Goal: Task Accomplishment & Management: Use online tool/utility

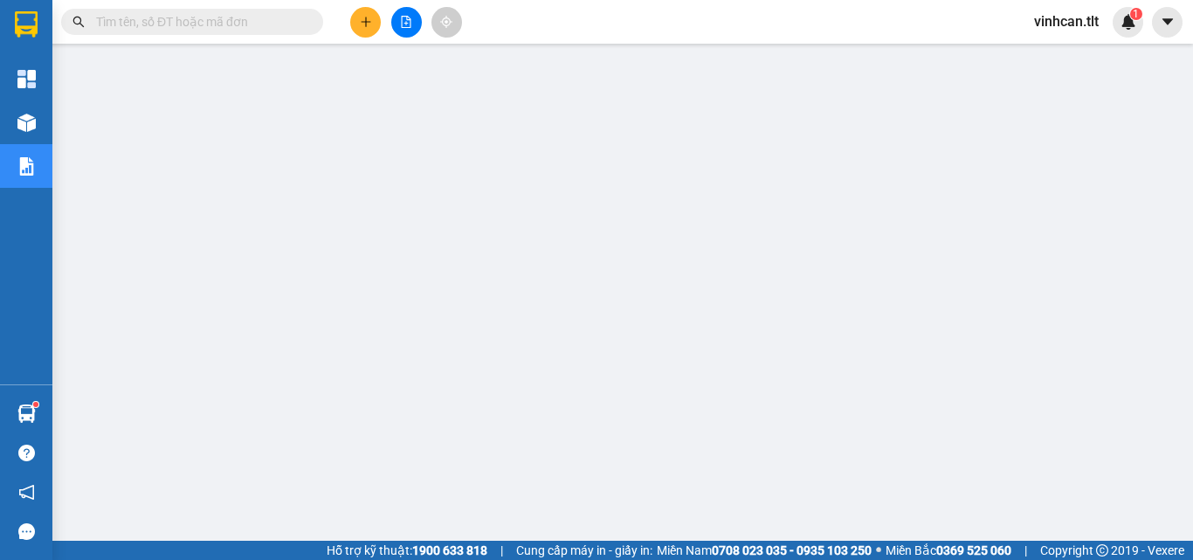
click at [216, 18] on input "text" at bounding box center [199, 21] width 206 height 19
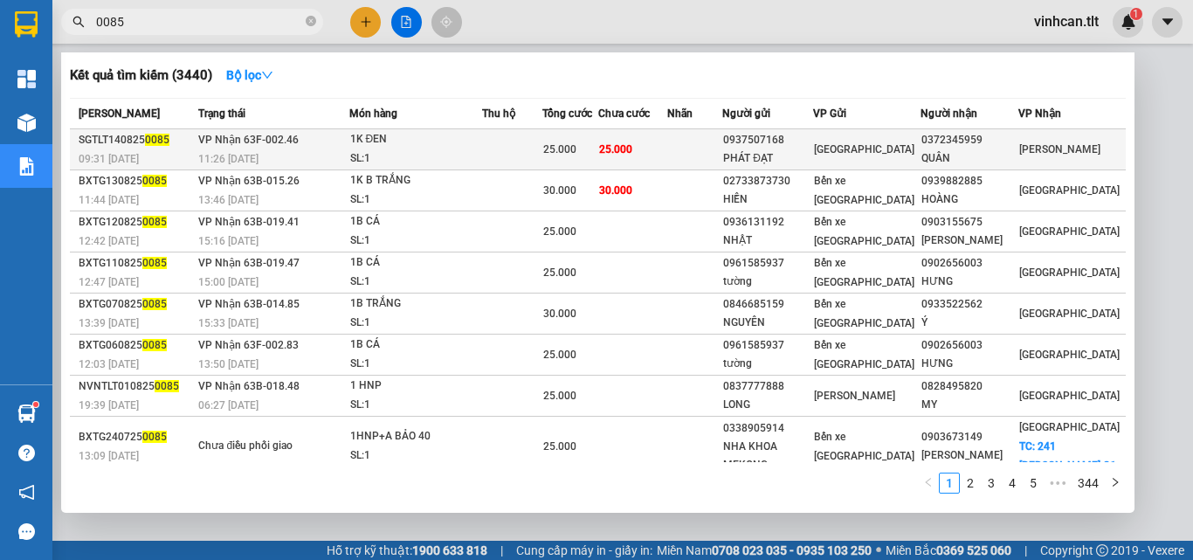
type input "0085"
click at [812, 137] on div "0937507168" at bounding box center [767, 140] width 89 height 18
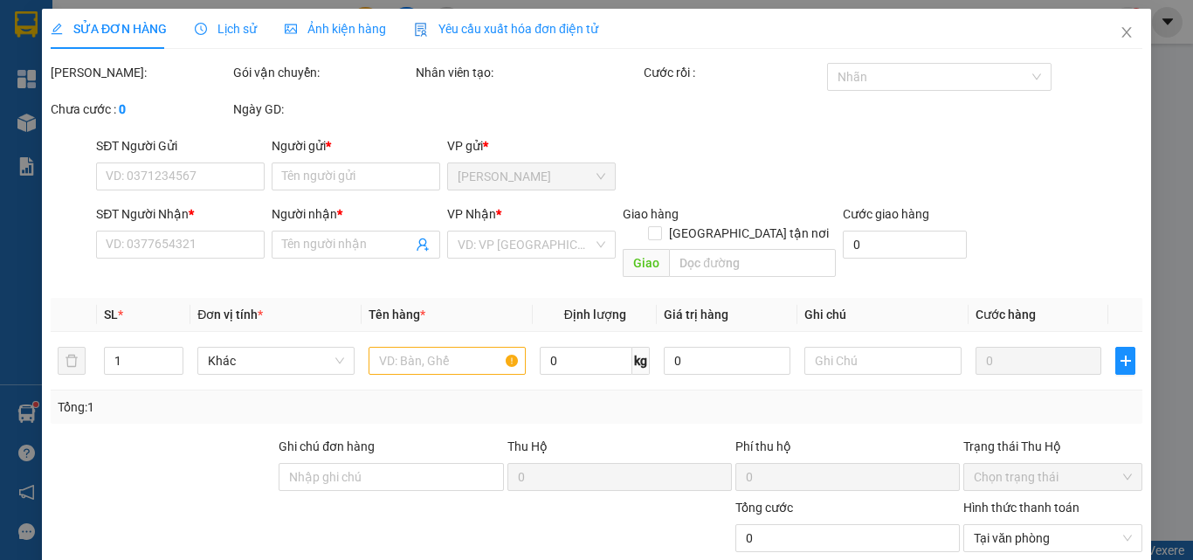
type input "0937507168"
type input "PHÁT ĐẠT"
type input "0372345959"
type input "QUÂN"
type input "25.000"
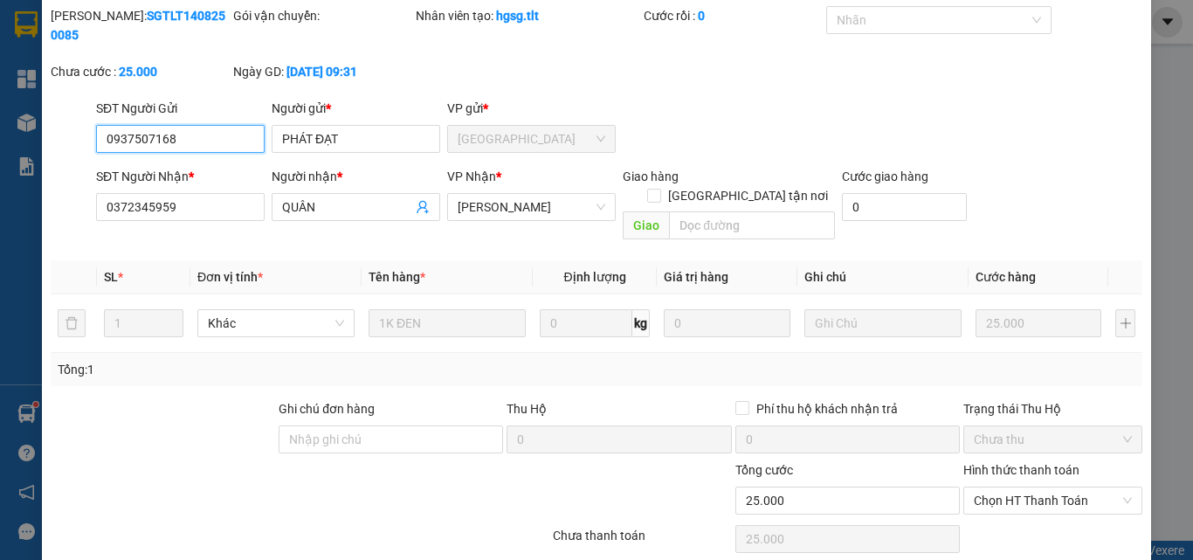
scroll to position [90, 0]
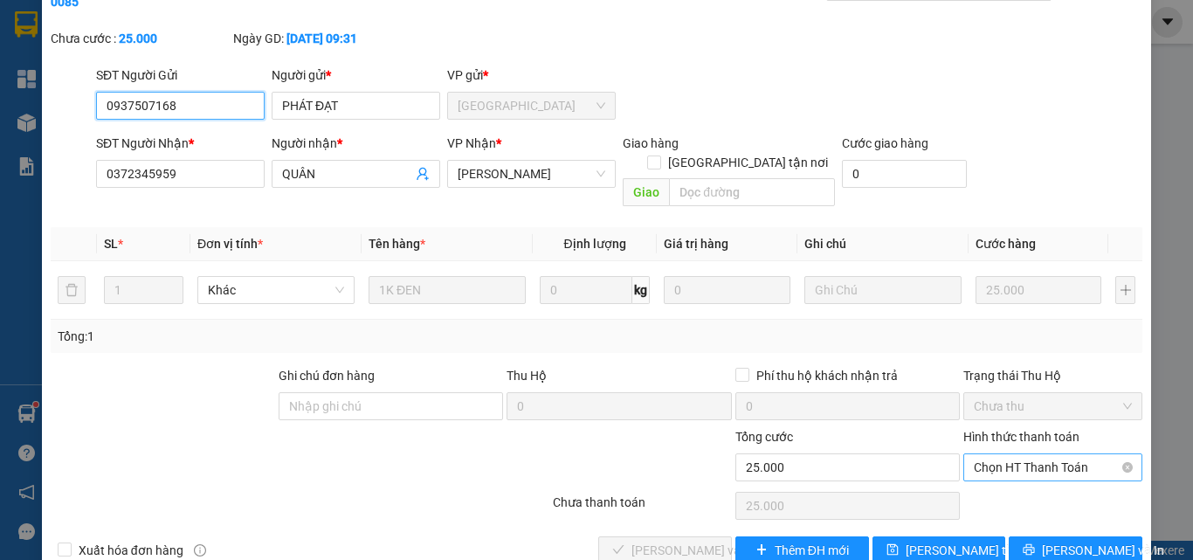
click at [1059, 454] on span "Chọn HT Thanh Toán" at bounding box center [1053, 467] width 158 height 26
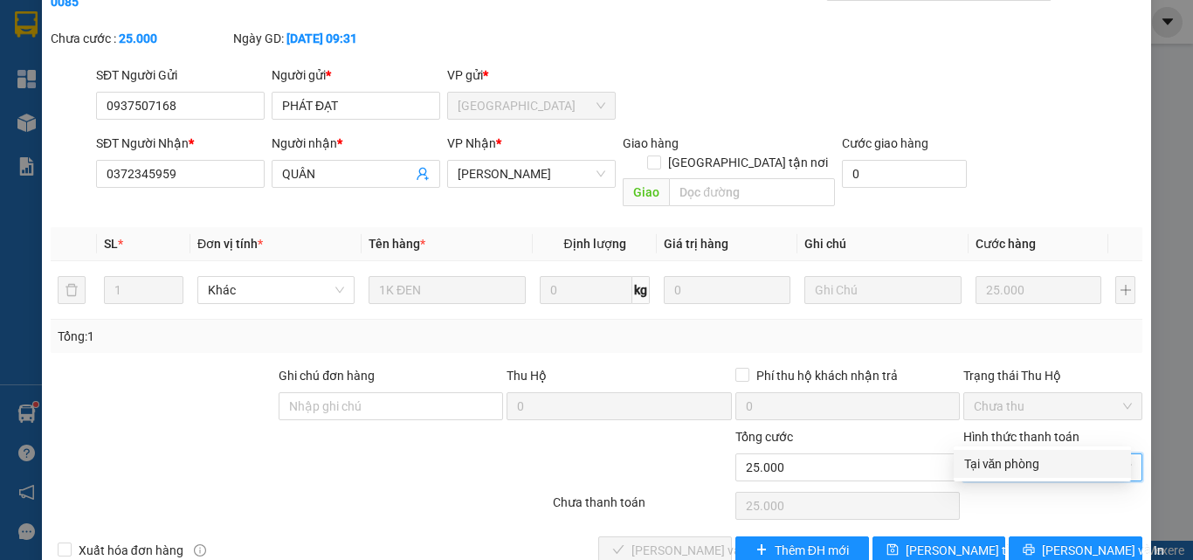
click at [1024, 464] on div "Tại văn phòng" at bounding box center [1042, 463] width 156 height 19
type input "0"
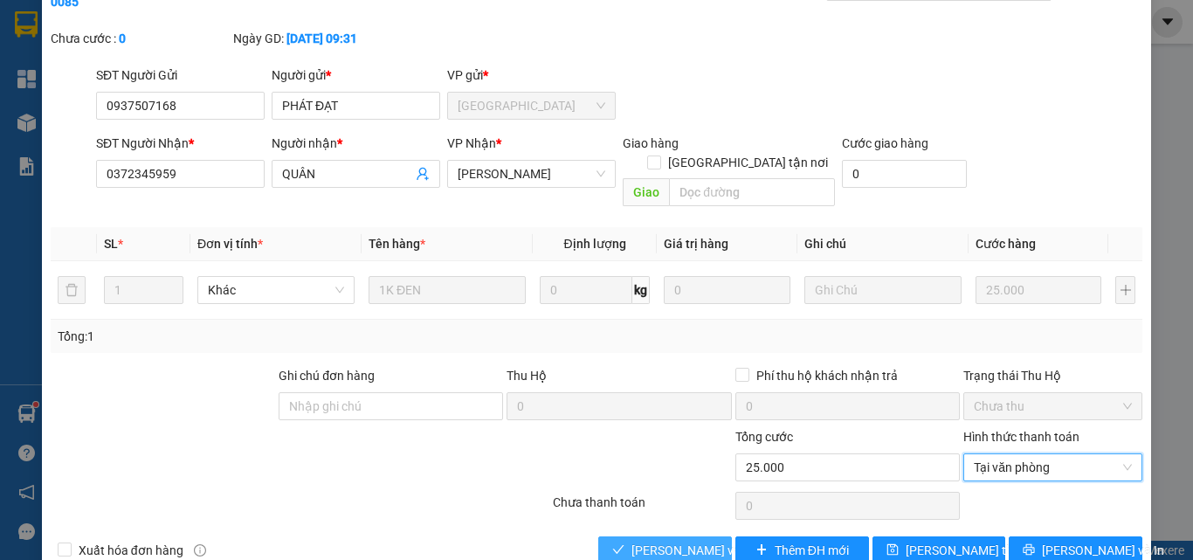
click at [641, 541] on span "[PERSON_NAME] và Giao hàng" at bounding box center [716, 550] width 168 height 19
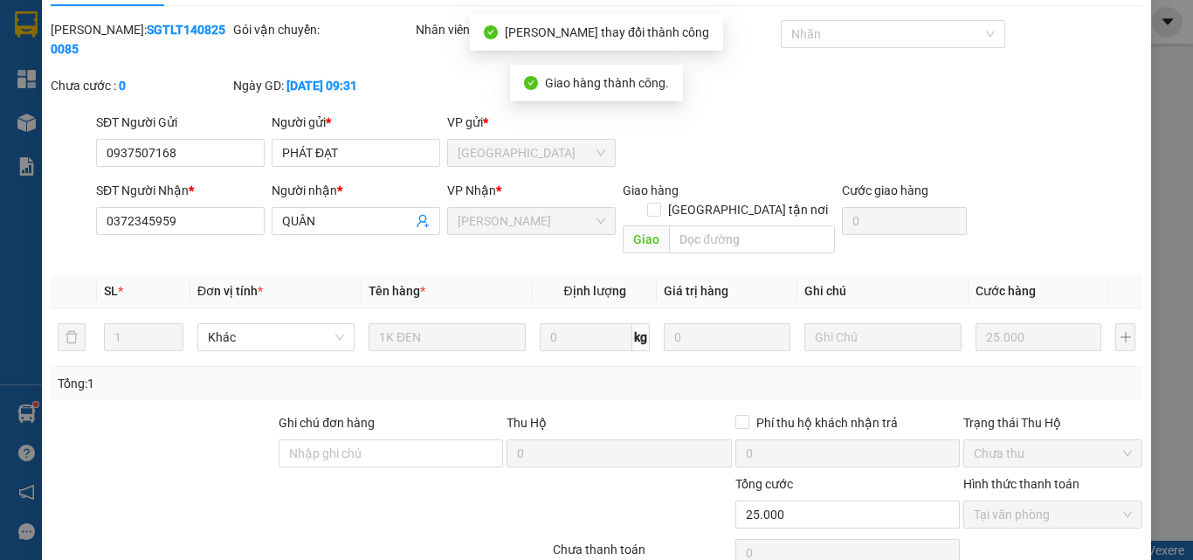
scroll to position [0, 0]
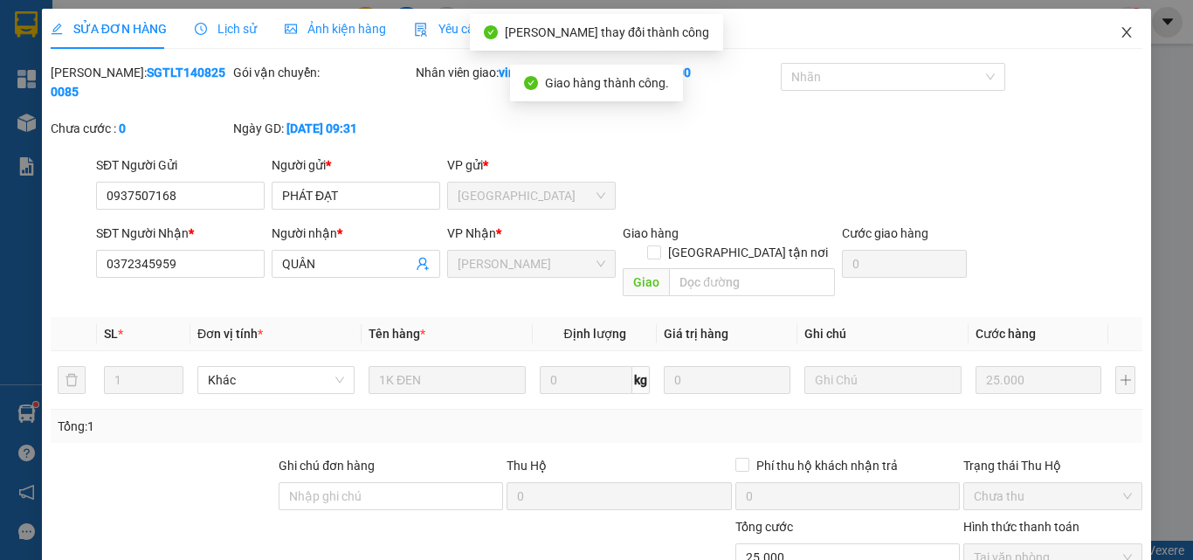
click at [1120, 37] on icon "close" at bounding box center [1127, 32] width 14 height 14
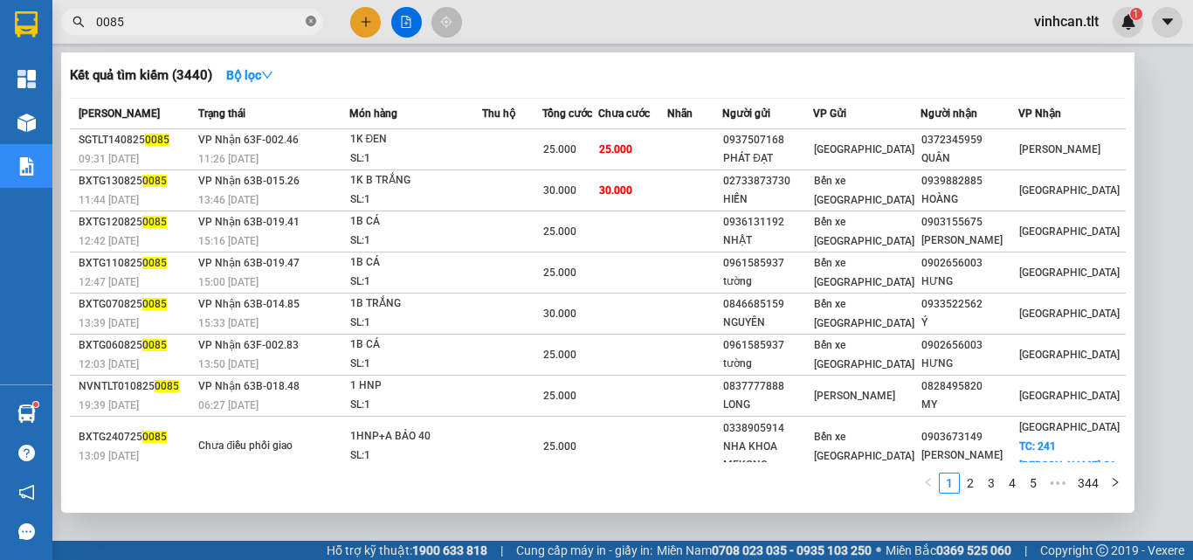
click at [311, 21] on icon "close-circle" at bounding box center [311, 21] width 10 height 10
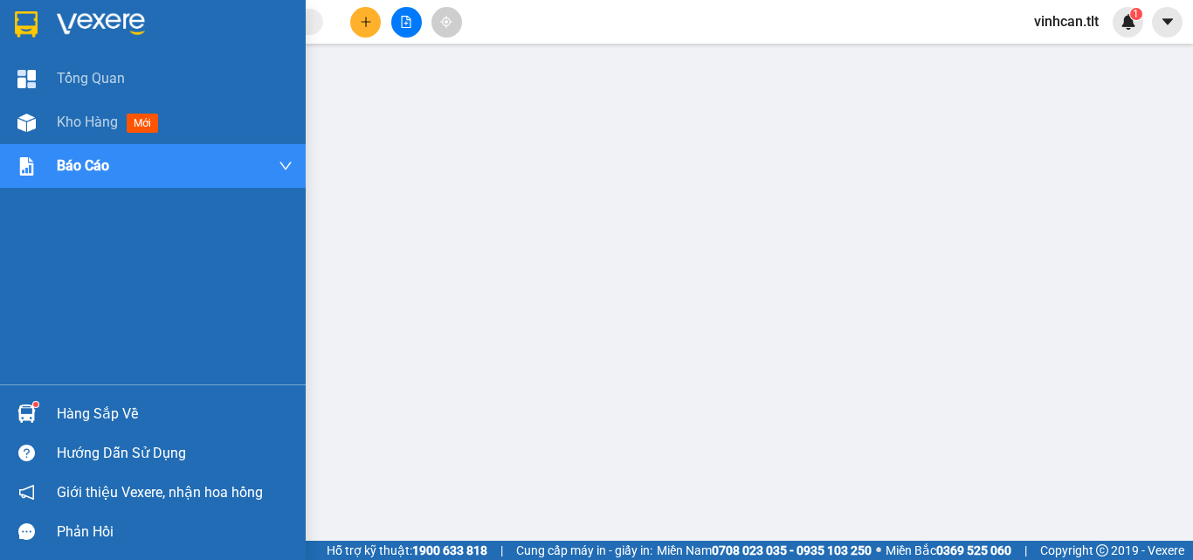
click at [75, 407] on div "Hàng sắp về" at bounding box center [175, 414] width 236 height 26
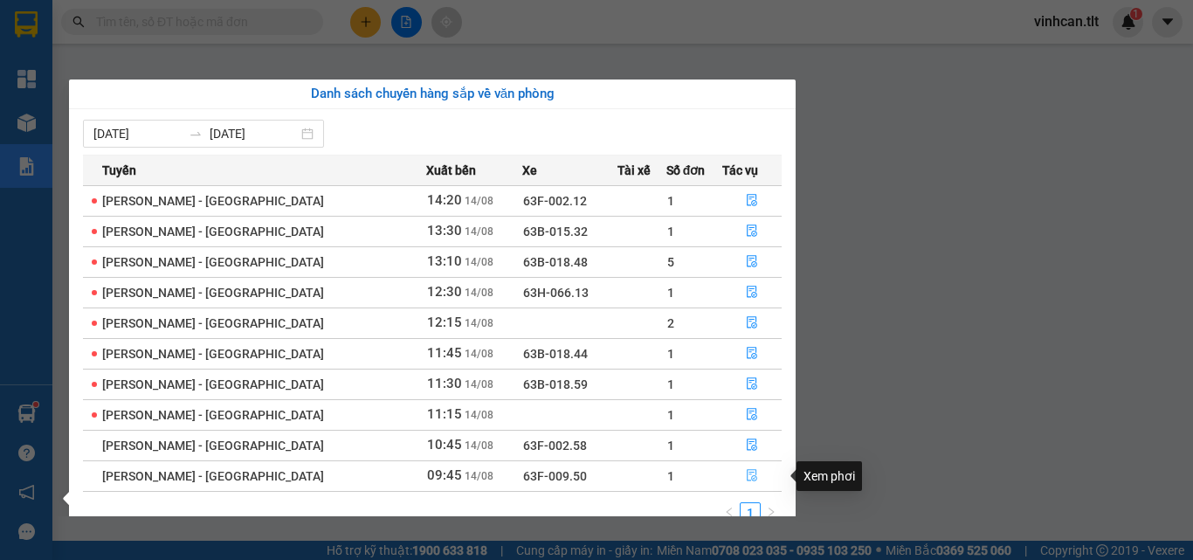
click at [746, 475] on icon "file-done" at bounding box center [752, 475] width 12 height 12
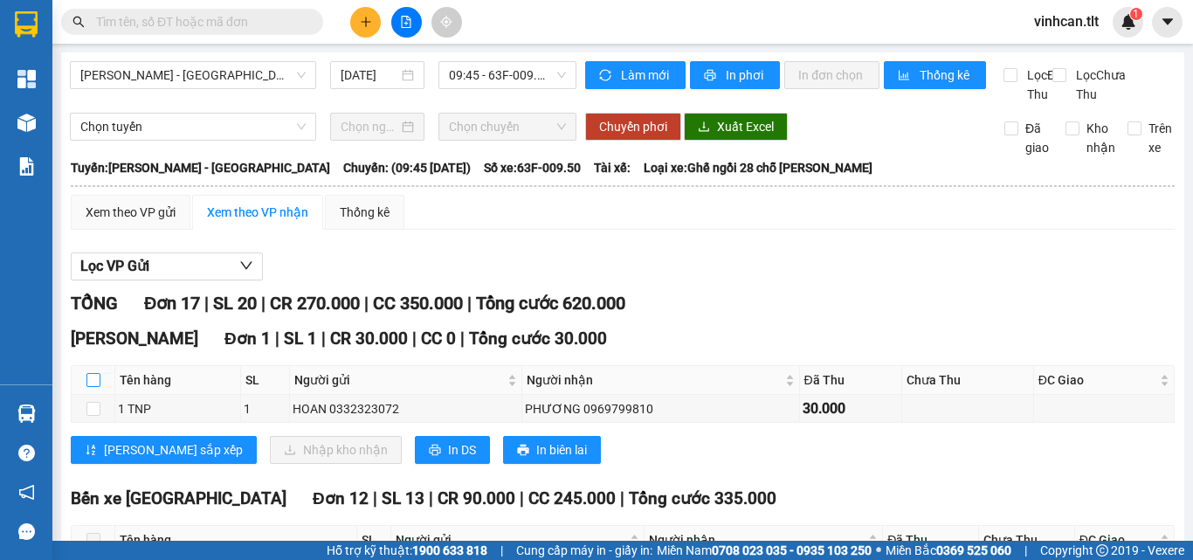
click at [94, 387] on input "checkbox" at bounding box center [93, 380] width 14 height 14
checkbox input "true"
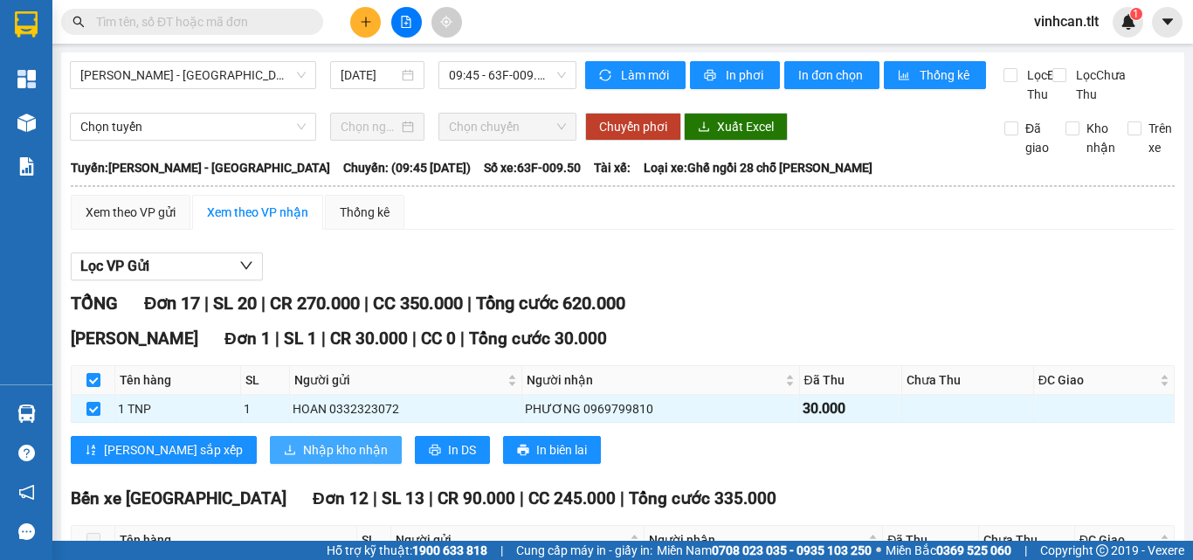
click at [303, 459] on span "Nhập kho nhận" at bounding box center [345, 449] width 85 height 19
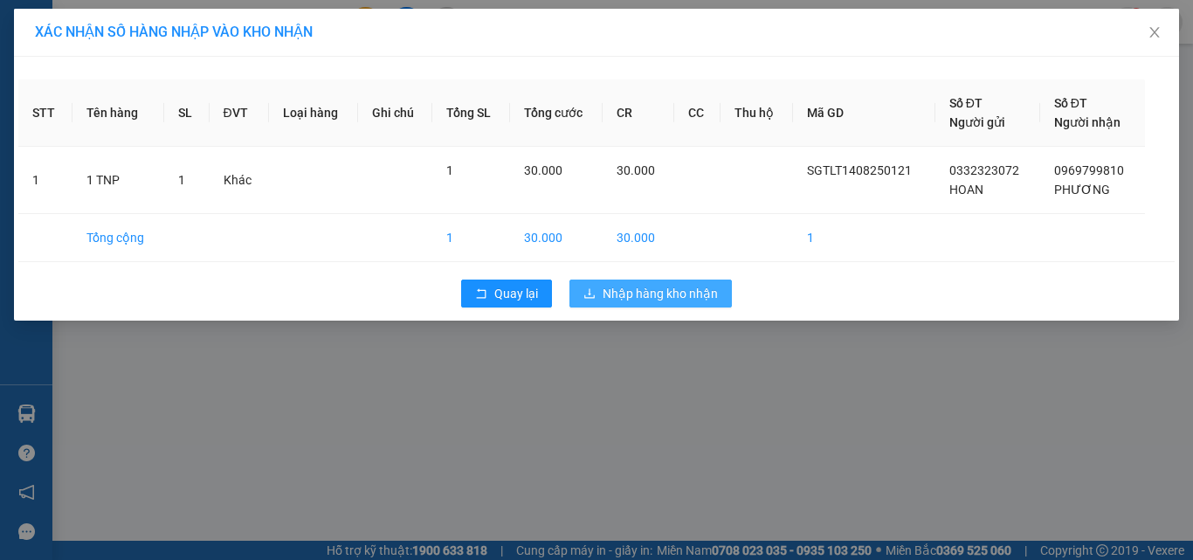
click at [613, 303] on button "Nhập hàng kho nhận" at bounding box center [651, 294] width 162 height 28
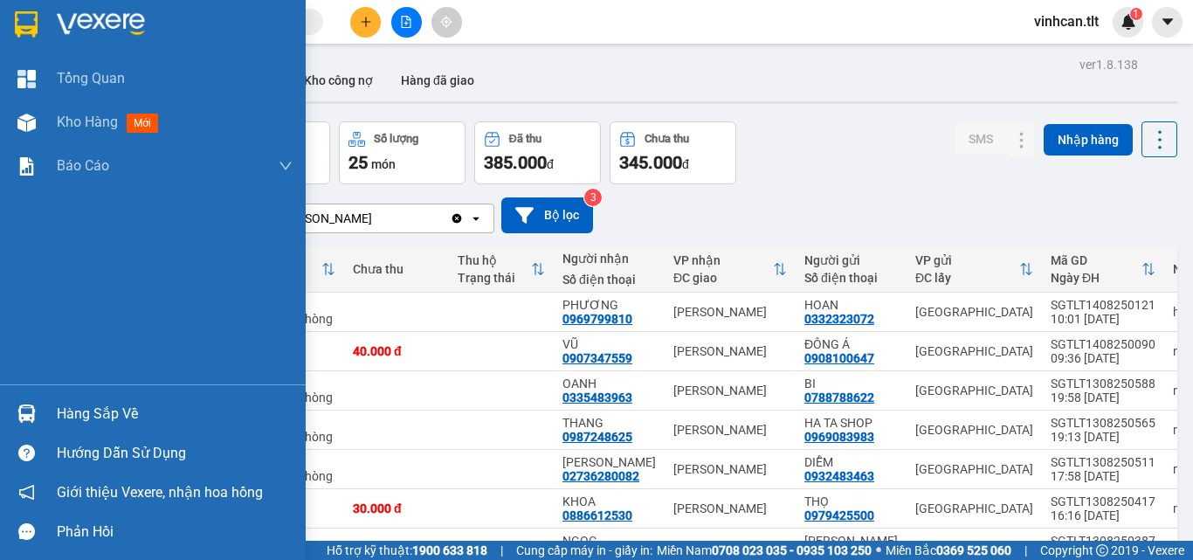
click at [86, 415] on div "Hàng sắp về" at bounding box center [175, 414] width 236 height 26
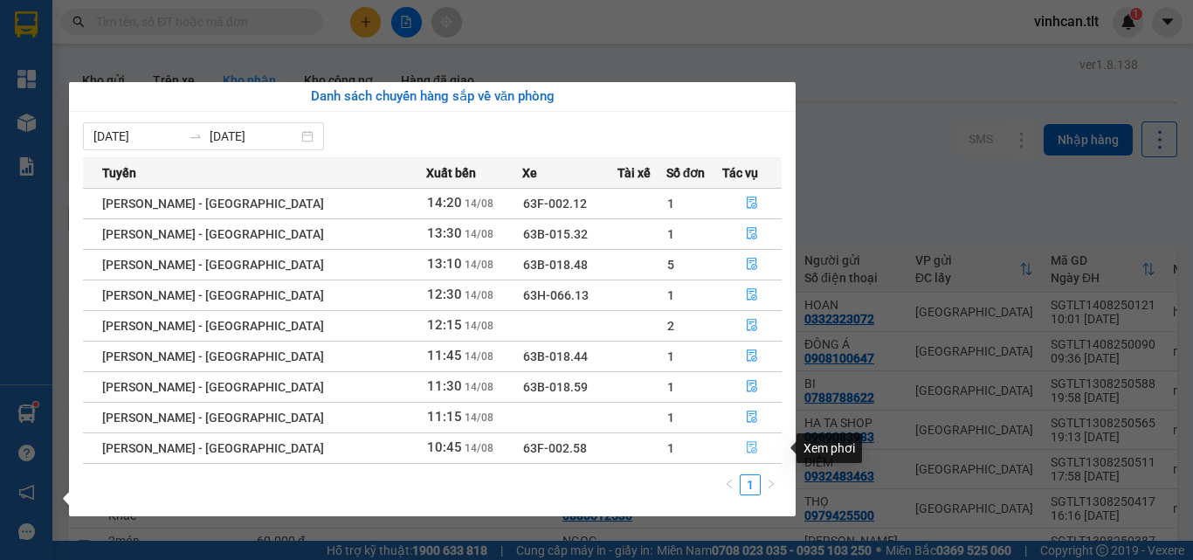
click at [747, 452] on icon "file-done" at bounding box center [752, 448] width 10 height 12
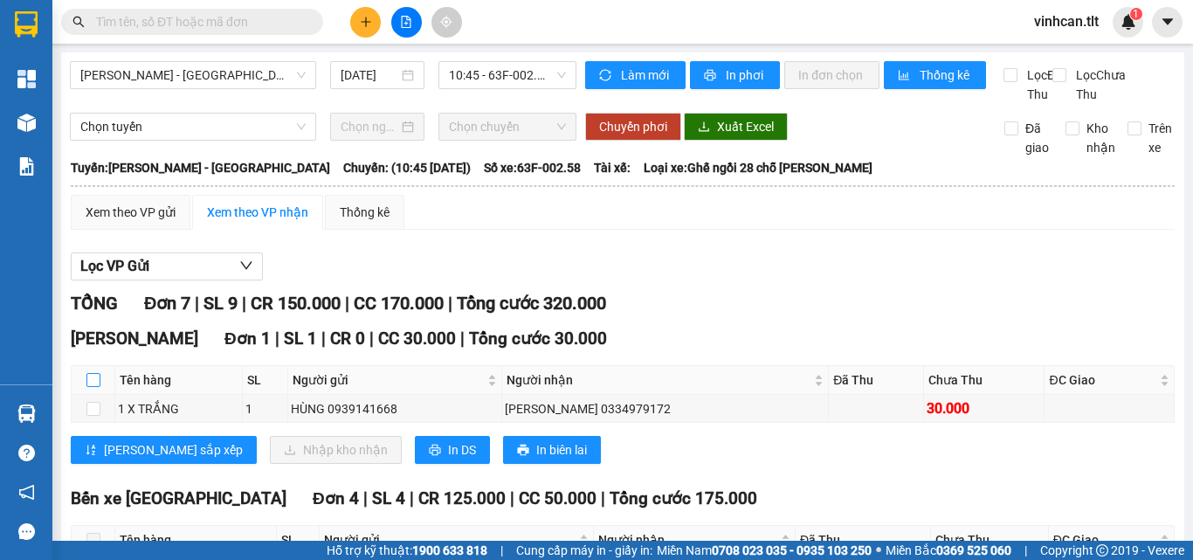
click at [89, 387] on input "checkbox" at bounding box center [93, 380] width 14 height 14
checkbox input "true"
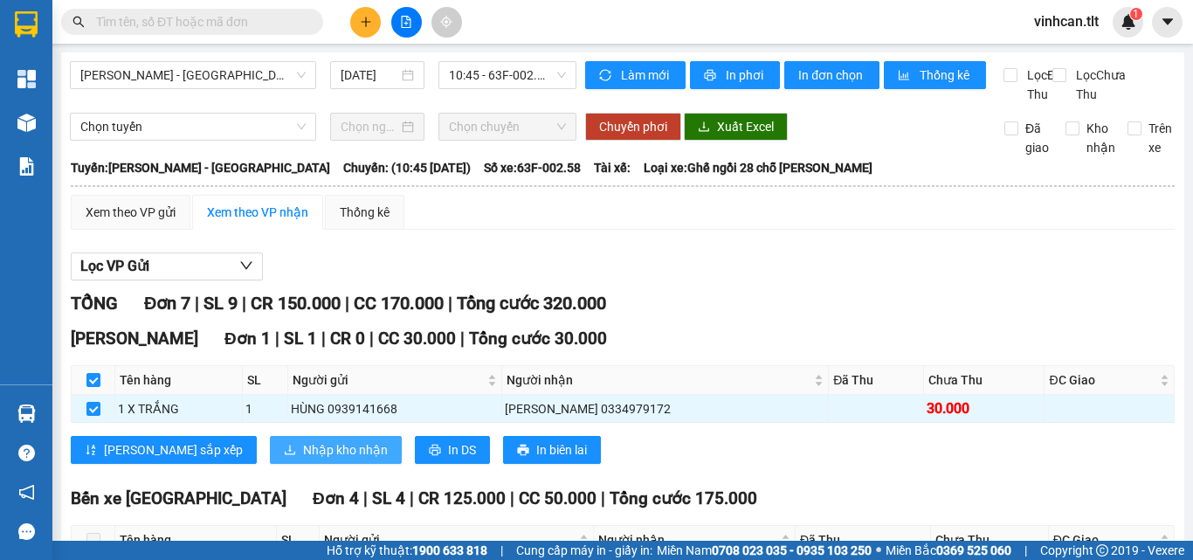
click at [303, 459] on span "Nhập kho nhận" at bounding box center [345, 449] width 85 height 19
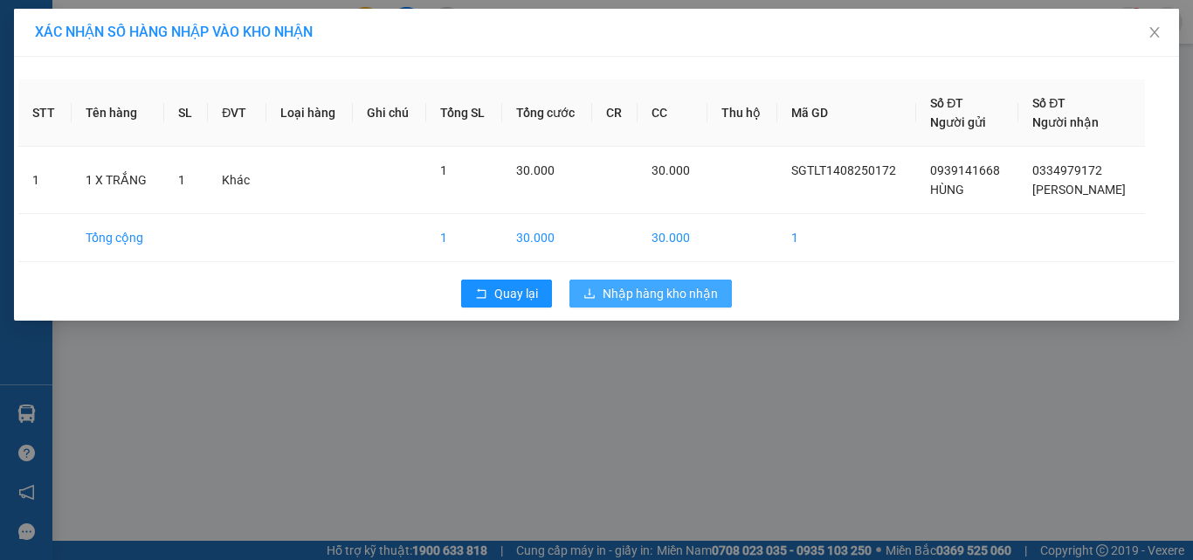
click at [620, 299] on span "Nhập hàng kho nhận" at bounding box center [660, 293] width 115 height 19
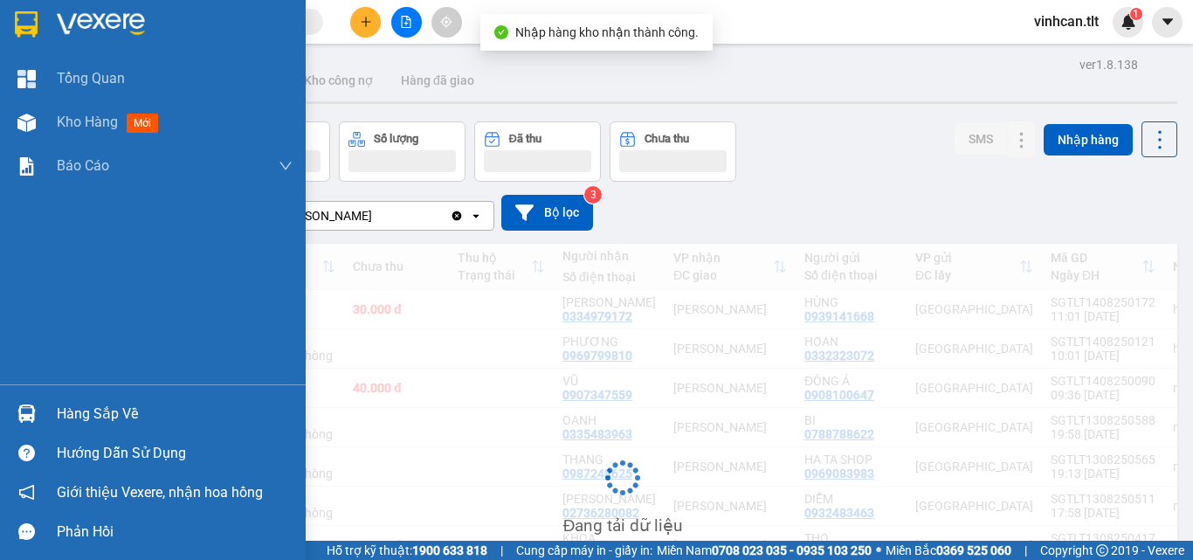
click at [74, 410] on div "Hàng sắp về" at bounding box center [175, 414] width 236 height 26
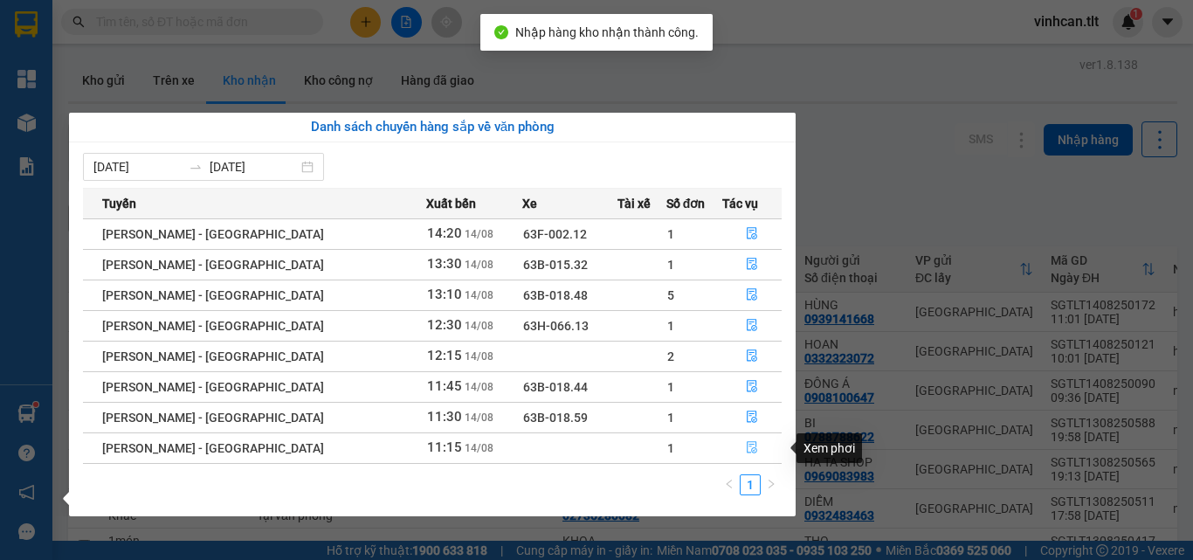
click at [746, 451] on icon "file-done" at bounding box center [752, 447] width 12 height 12
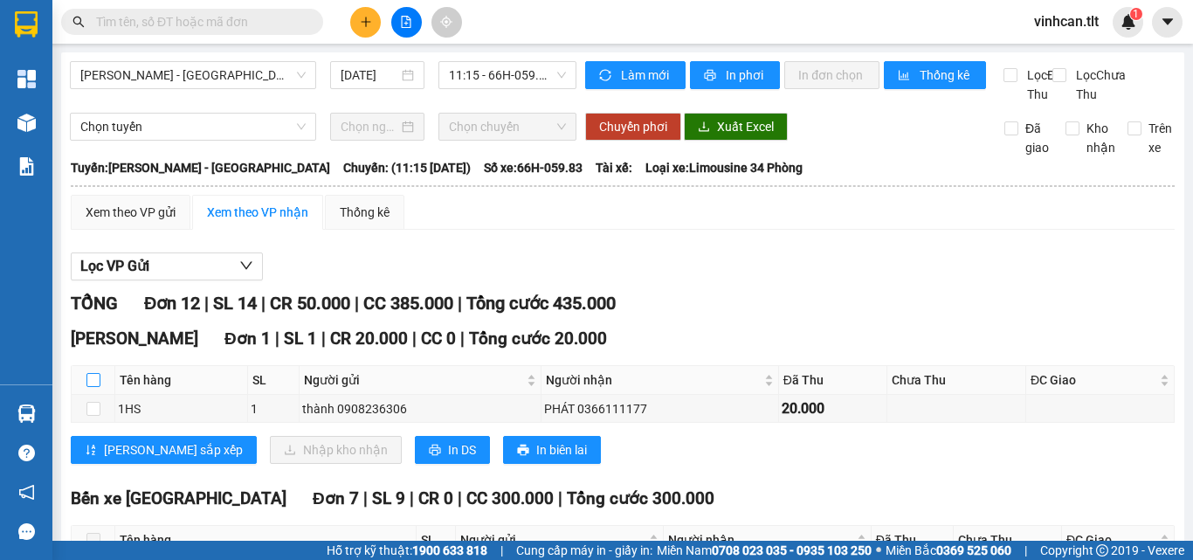
click at [99, 387] on input "checkbox" at bounding box center [93, 380] width 14 height 14
checkbox input "true"
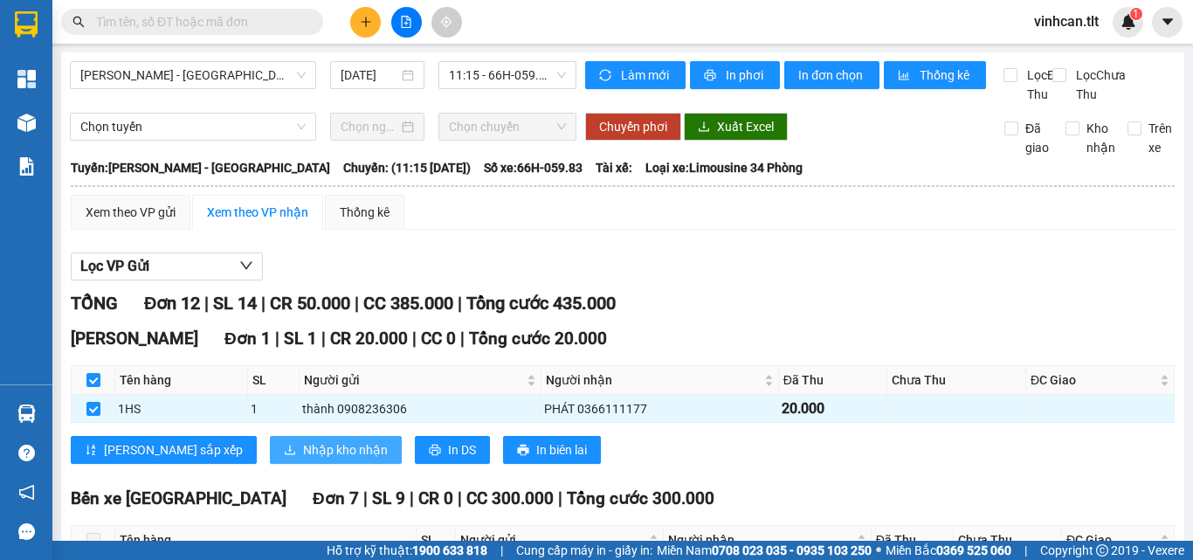
click at [303, 459] on span "Nhập kho nhận" at bounding box center [345, 449] width 85 height 19
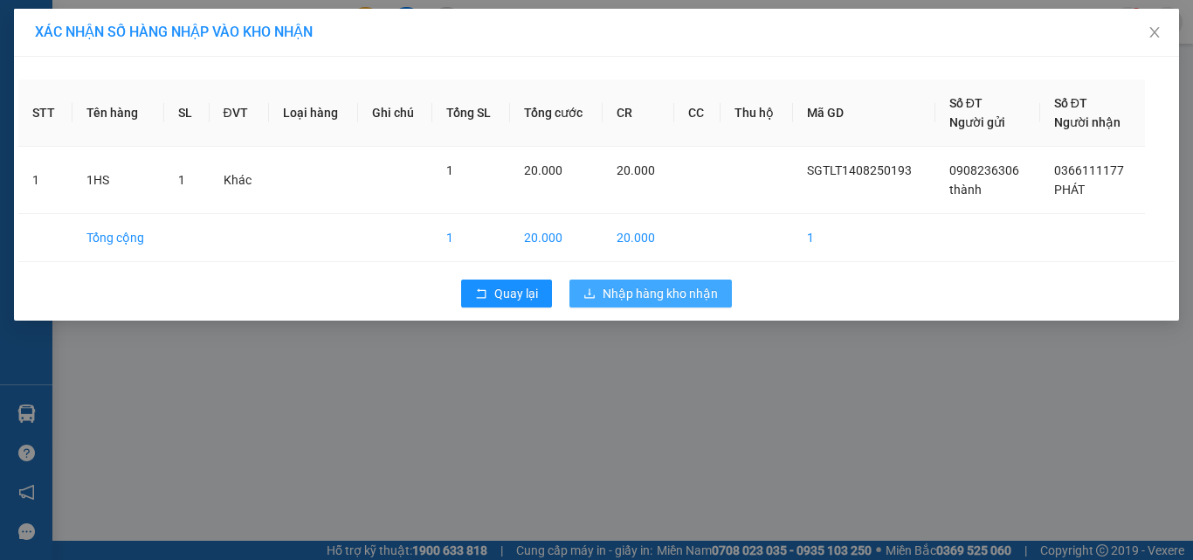
click at [626, 302] on span "Nhập hàng kho nhận" at bounding box center [660, 293] width 115 height 19
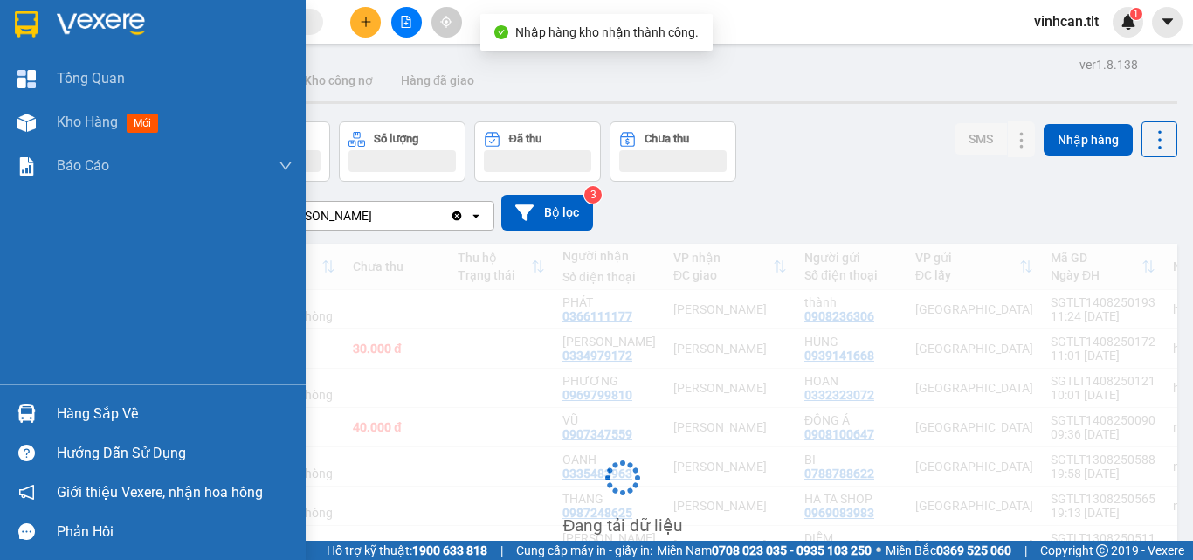
click at [124, 403] on div "Hàng sắp về" at bounding box center [175, 414] width 236 height 26
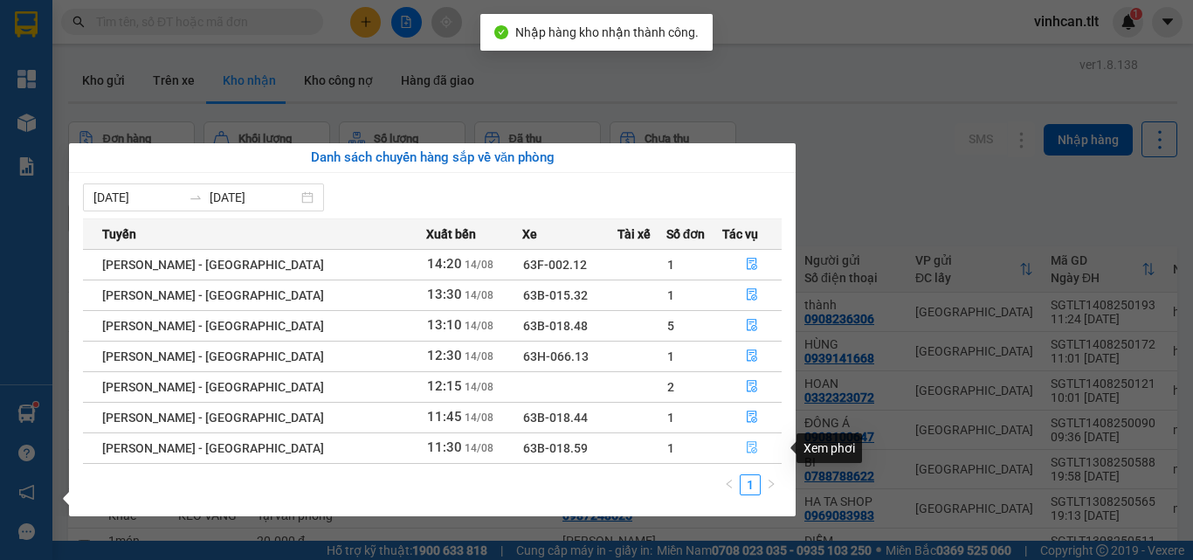
click at [746, 443] on icon "file-done" at bounding box center [752, 447] width 12 height 12
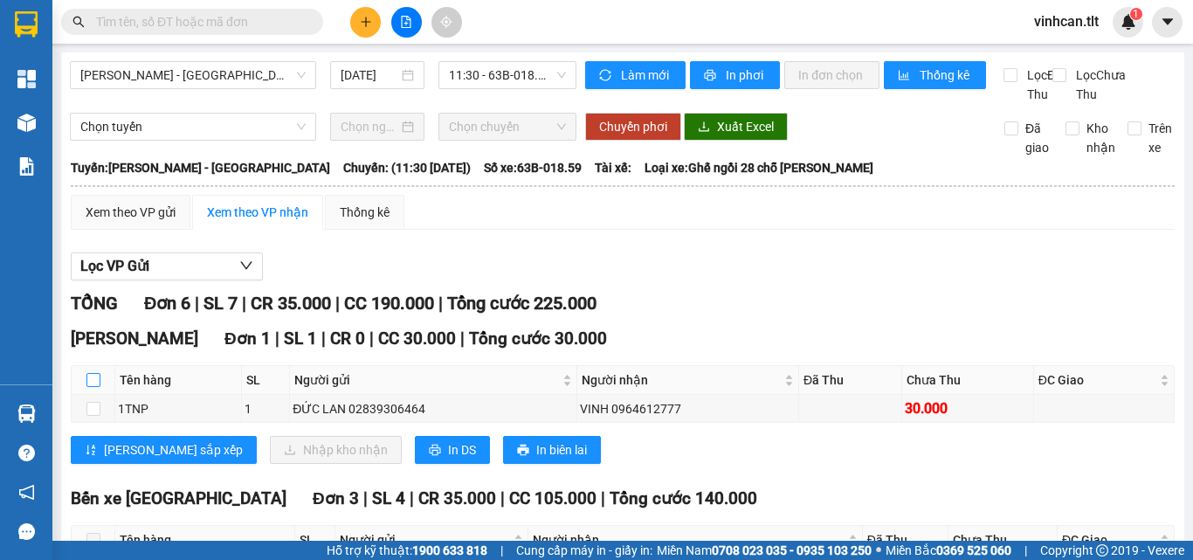
click at [98, 387] on input "checkbox" at bounding box center [93, 380] width 14 height 14
checkbox input "true"
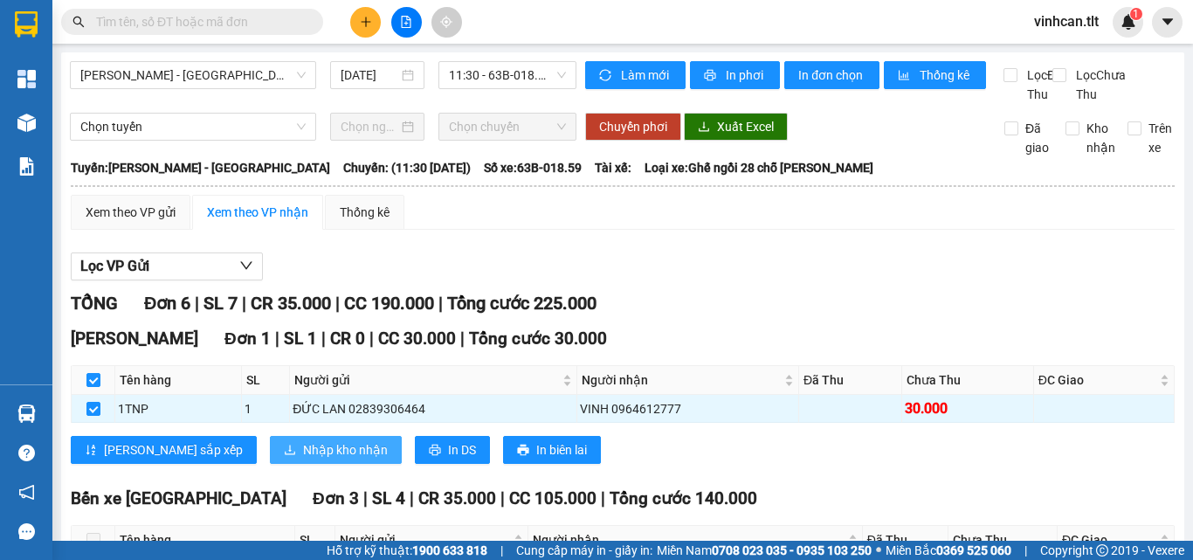
click at [303, 459] on span "Nhập kho nhận" at bounding box center [345, 449] width 85 height 19
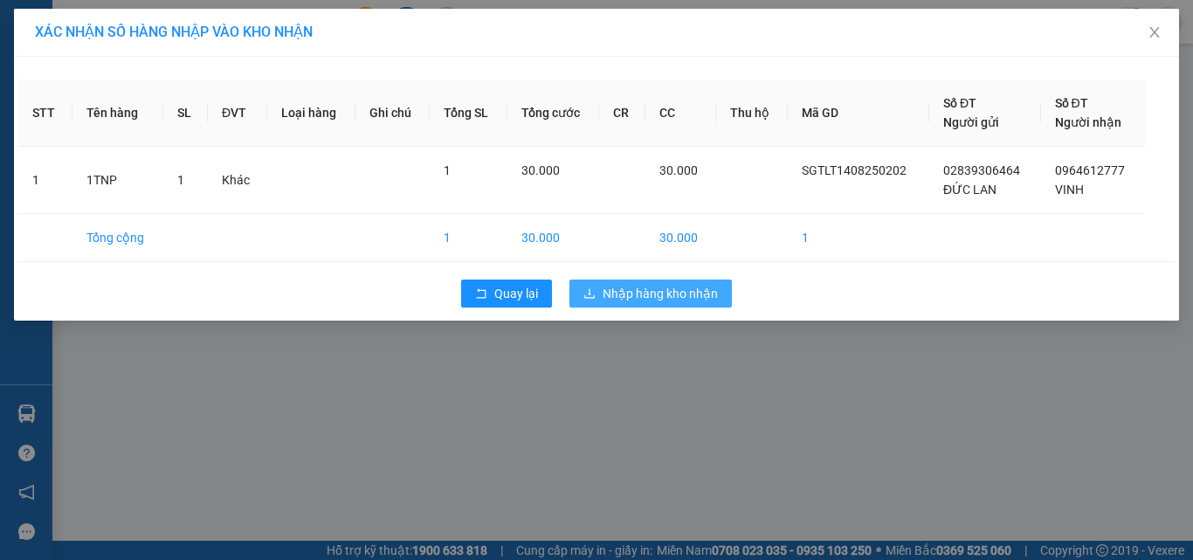
click at [603, 295] on span "Nhập hàng kho nhận" at bounding box center [660, 293] width 115 height 19
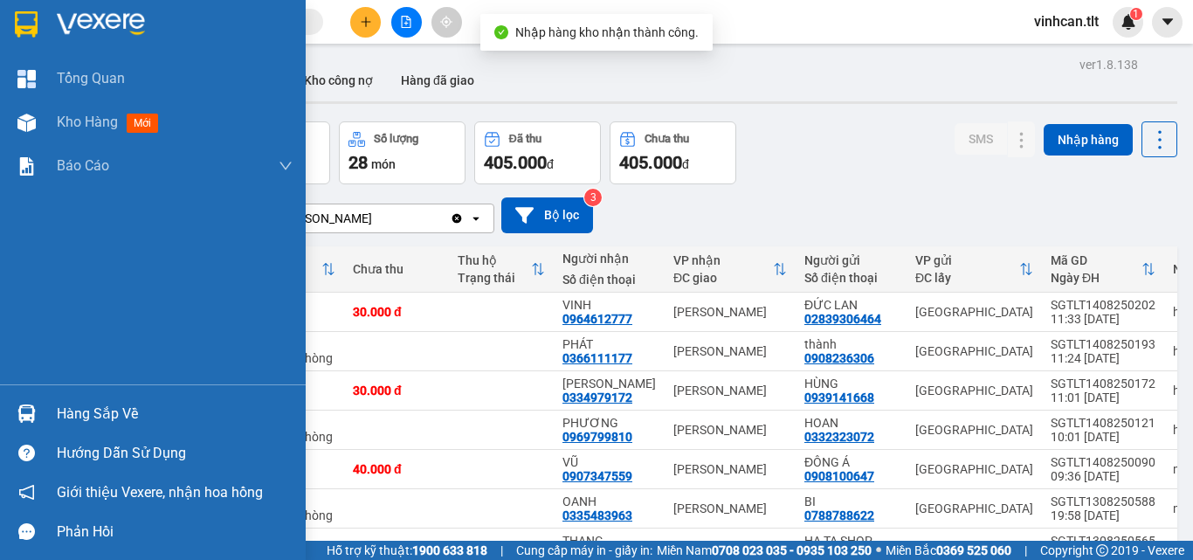
click at [97, 404] on div "Hàng sắp về" at bounding box center [175, 414] width 236 height 26
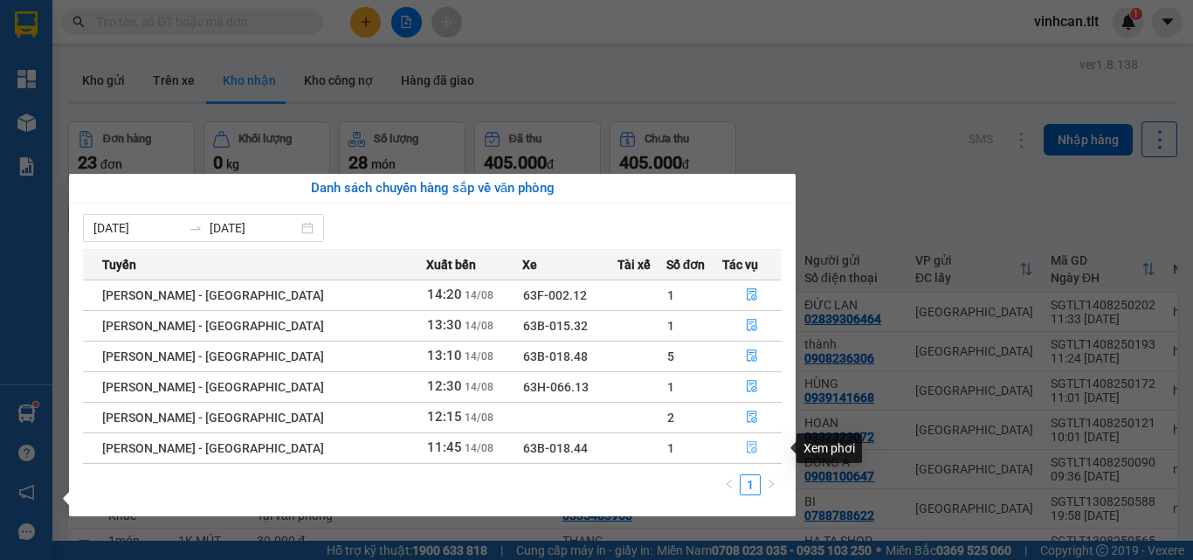
click at [747, 442] on icon "file-done" at bounding box center [752, 448] width 10 height 12
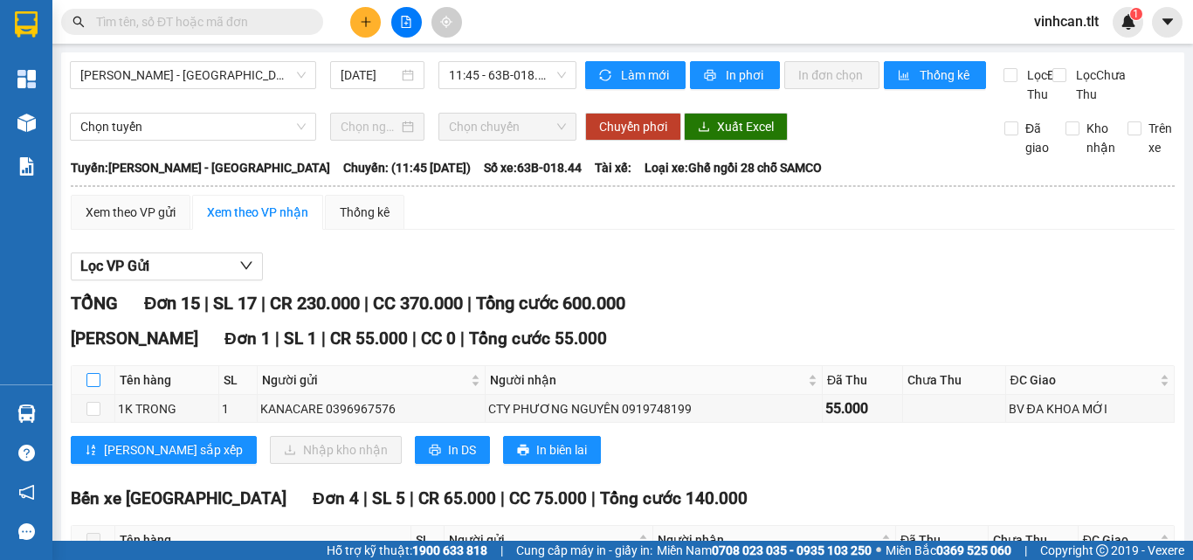
click at [90, 387] on input "checkbox" at bounding box center [93, 380] width 14 height 14
checkbox input "true"
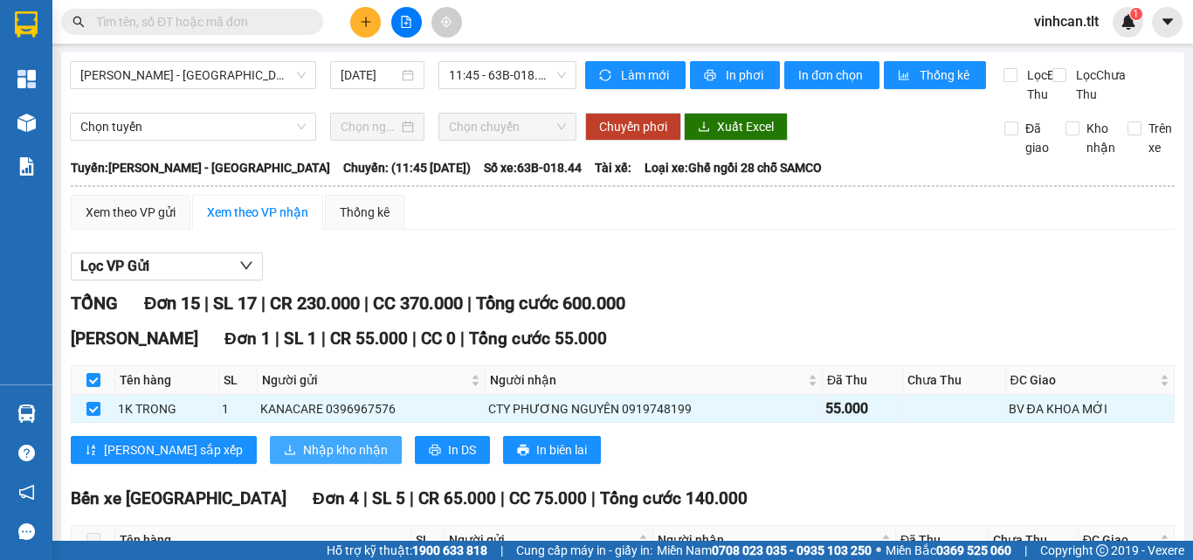
click at [303, 459] on span "Nhập kho nhận" at bounding box center [345, 449] width 85 height 19
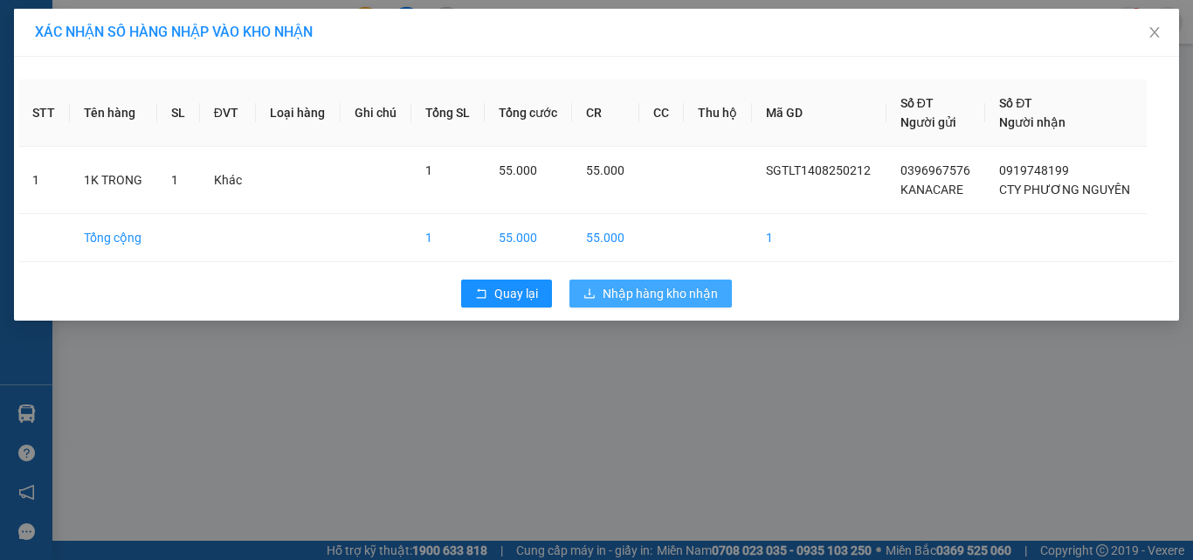
click at [665, 290] on span "Nhập hàng kho nhận" at bounding box center [660, 293] width 115 height 19
